Goal: Information Seeking & Learning: Understand process/instructions

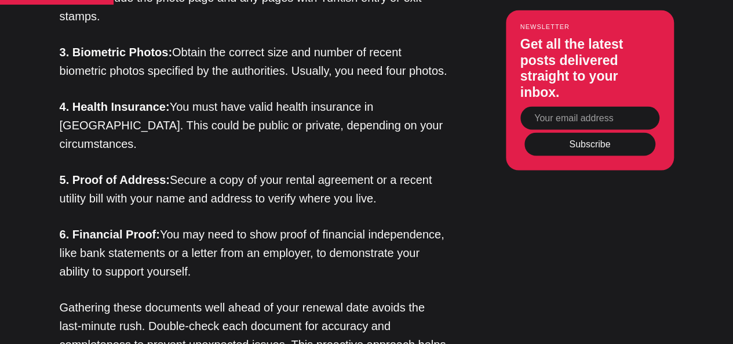
scroll to position [1145, 0]
click at [229, 126] on p "4. Health Insurance: You must have valid health insurance in [GEOGRAPHIC_DATA].…" at bounding box center [254, 125] width 388 height 56
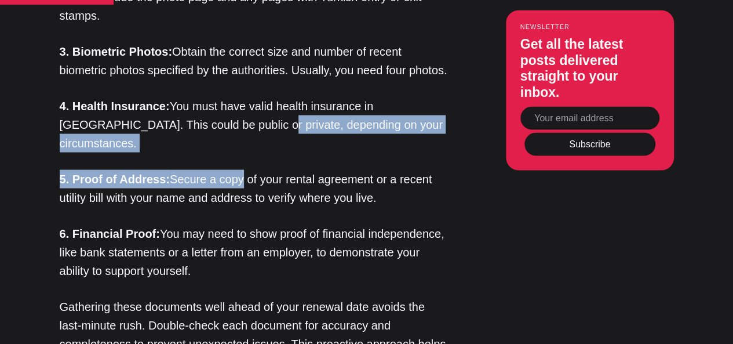
drag, startPoint x: 229, startPoint y: 126, endPoint x: 253, endPoint y: 160, distance: 41.5
click at [253, 170] on p "5. Proof of Address: Secure a copy of your rental agreement or a recent utility…" at bounding box center [254, 188] width 388 height 37
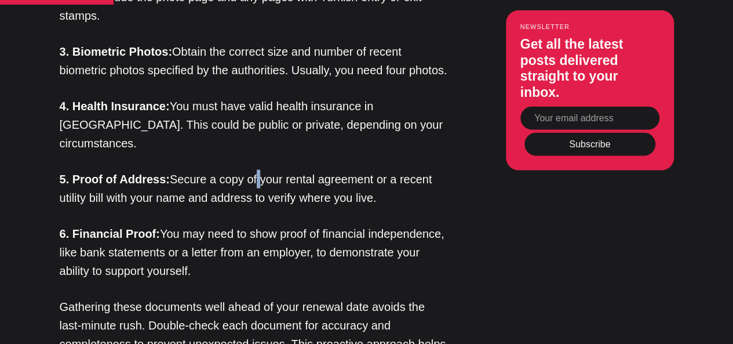
click at [253, 170] on p "5. Proof of Address: Secure a copy of your rental agreement or a recent utility…" at bounding box center [254, 188] width 388 height 37
click at [224, 225] on p "6. Financial Proof: You may need to show proof of financial independence, like …" at bounding box center [254, 252] width 388 height 56
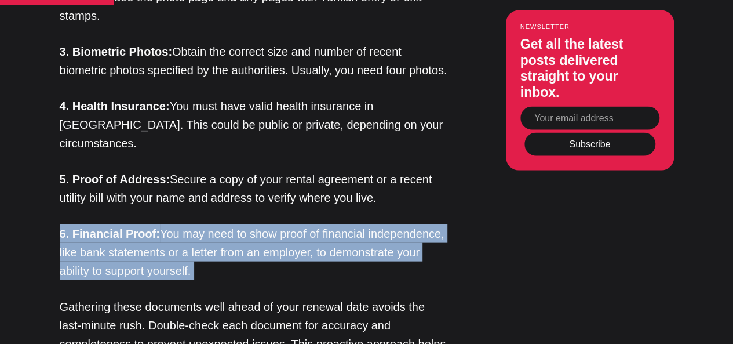
click at [224, 225] on p "6. Financial Proof: You may need to show proof of financial independence, like …" at bounding box center [254, 252] width 388 height 56
click at [392, 255] on p "6. Financial Proof: You may need to show proof of financial independence, like …" at bounding box center [254, 252] width 388 height 56
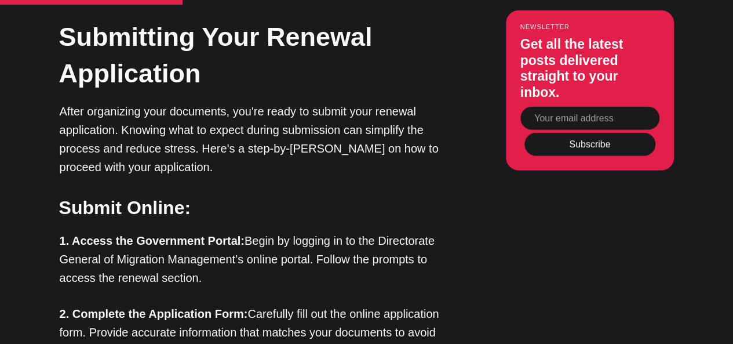
scroll to position [1545, 0]
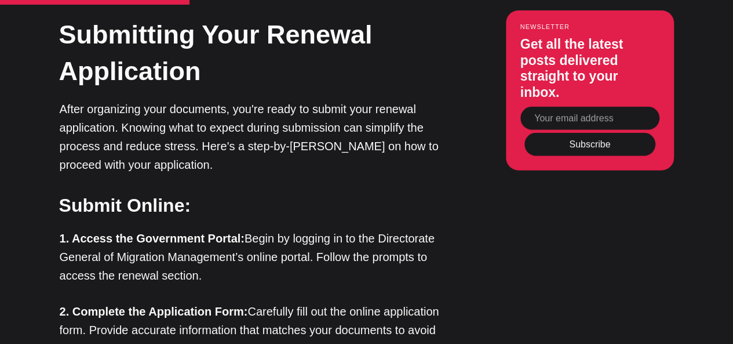
click at [218, 232] on strong "1. Access the Government Portal:" at bounding box center [152, 238] width 185 height 13
click at [312, 232] on p "1. Access the Government Portal: Begin by logging in to the Directorate General…" at bounding box center [254, 257] width 388 height 56
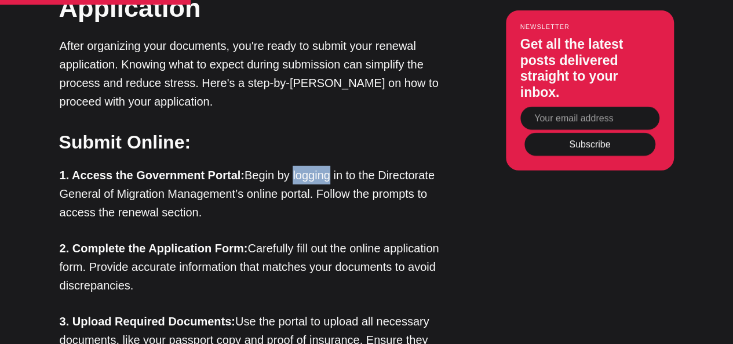
scroll to position [1644, 0]
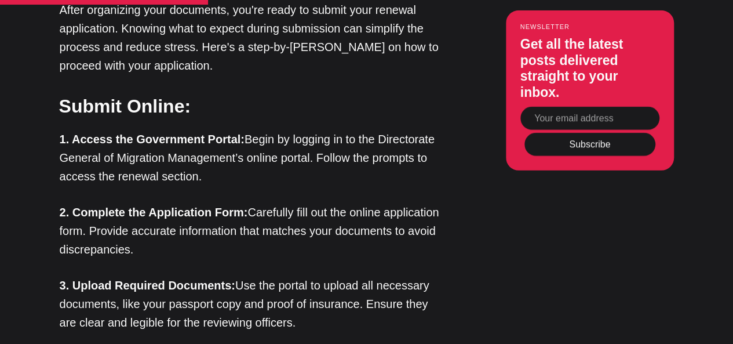
click at [262, 135] on p "1. Access the Government Portal: Begin by logging in to the Directorate General…" at bounding box center [254, 158] width 388 height 56
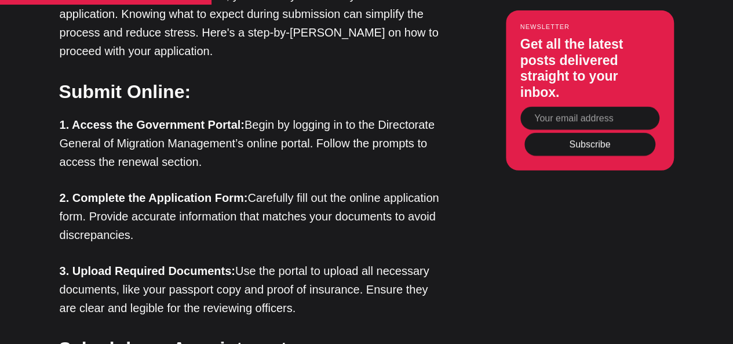
scroll to position [1663, 0]
